Goal: Entertainment & Leisure: Consume media (video, audio)

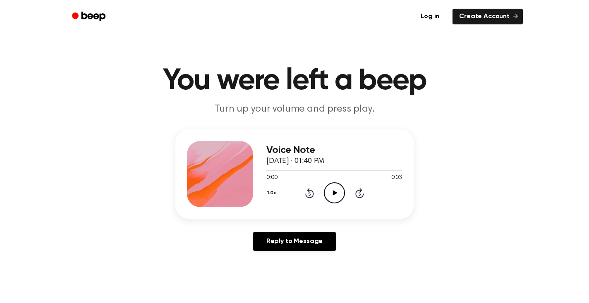
click at [338, 196] on icon "Play Audio" at bounding box center [334, 192] width 21 height 21
click at [331, 200] on icon "Play Audio" at bounding box center [334, 192] width 21 height 21
click at [337, 192] on icon "Play Audio" at bounding box center [334, 192] width 21 height 21
click at [338, 201] on icon "Play Audio" at bounding box center [334, 192] width 21 height 21
click at [334, 197] on icon "Pause Audio" at bounding box center [334, 192] width 21 height 21
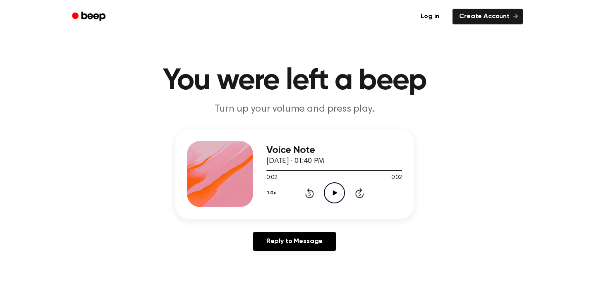
click at [334, 197] on icon "Play Audio" at bounding box center [334, 192] width 21 height 21
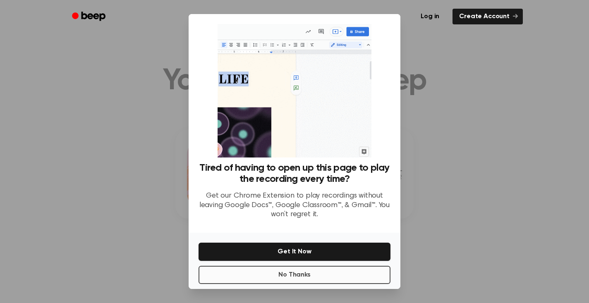
click at [305, 274] on button "No Thanks" at bounding box center [295, 275] width 192 height 18
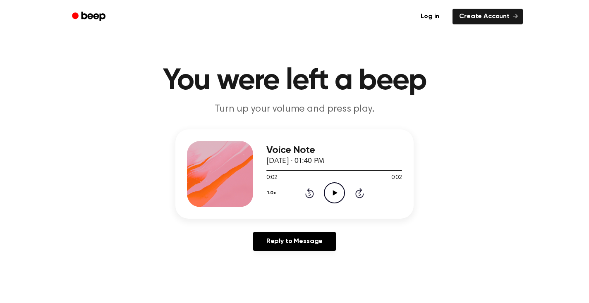
click at [336, 194] on icon at bounding box center [335, 192] width 5 height 5
click at [333, 201] on icon "Play Audio" at bounding box center [334, 192] width 21 height 21
click at [334, 189] on icon "Play Audio" at bounding box center [334, 192] width 21 height 21
click at [334, 191] on icon "Play Audio" at bounding box center [334, 192] width 21 height 21
click at [335, 194] on icon at bounding box center [335, 192] width 5 height 5
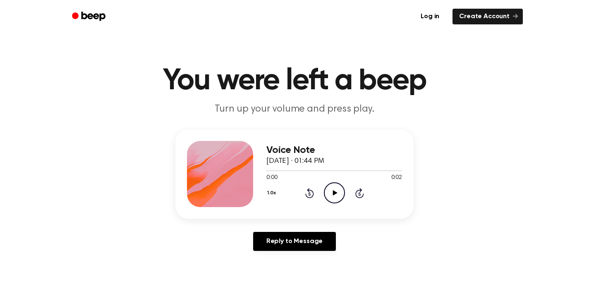
click at [331, 200] on icon "Play Audio" at bounding box center [334, 192] width 21 height 21
click at [338, 186] on icon "Play Audio" at bounding box center [334, 192] width 21 height 21
click at [336, 195] on icon "Pause Audio" at bounding box center [334, 192] width 21 height 21
click at [337, 196] on icon "Play Audio" at bounding box center [334, 192] width 21 height 21
click at [336, 195] on icon "Play Audio" at bounding box center [334, 192] width 21 height 21
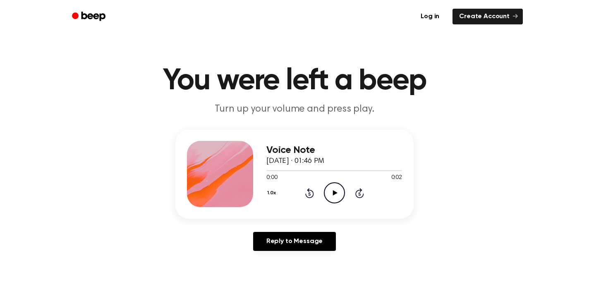
click at [334, 192] on icon at bounding box center [335, 192] width 5 height 5
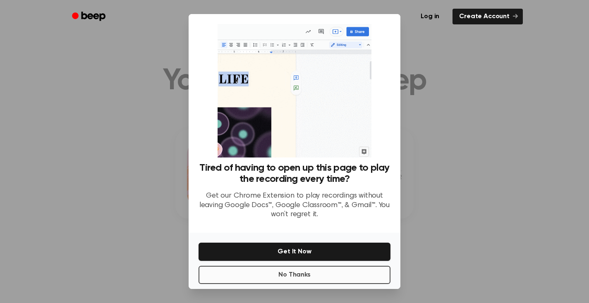
click at [334, 272] on button "No Thanks" at bounding box center [295, 275] width 192 height 18
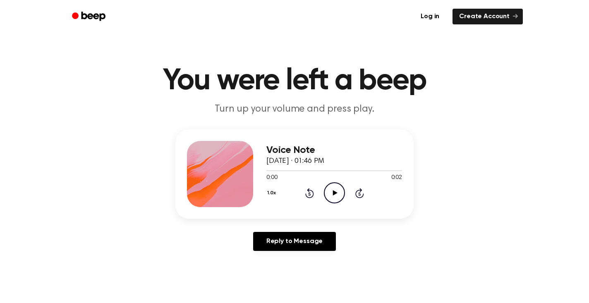
click at [336, 192] on icon "Play Audio" at bounding box center [334, 192] width 21 height 21
click at [337, 182] on icon "Play Audio" at bounding box center [334, 192] width 21 height 21
click at [339, 204] on icon "Play Audio" at bounding box center [334, 192] width 21 height 21
click at [329, 195] on icon "Play Audio" at bounding box center [334, 192] width 21 height 21
click at [333, 190] on icon "Pause Audio" at bounding box center [334, 192] width 21 height 21
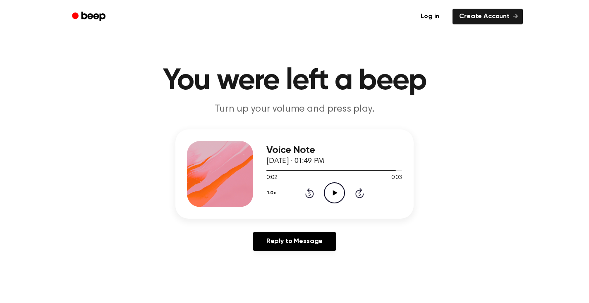
click at [333, 190] on icon "Play Audio" at bounding box center [334, 192] width 21 height 21
click at [334, 190] on icon "Play Audio" at bounding box center [334, 192] width 21 height 21
